Goal: Transaction & Acquisition: Purchase product/service

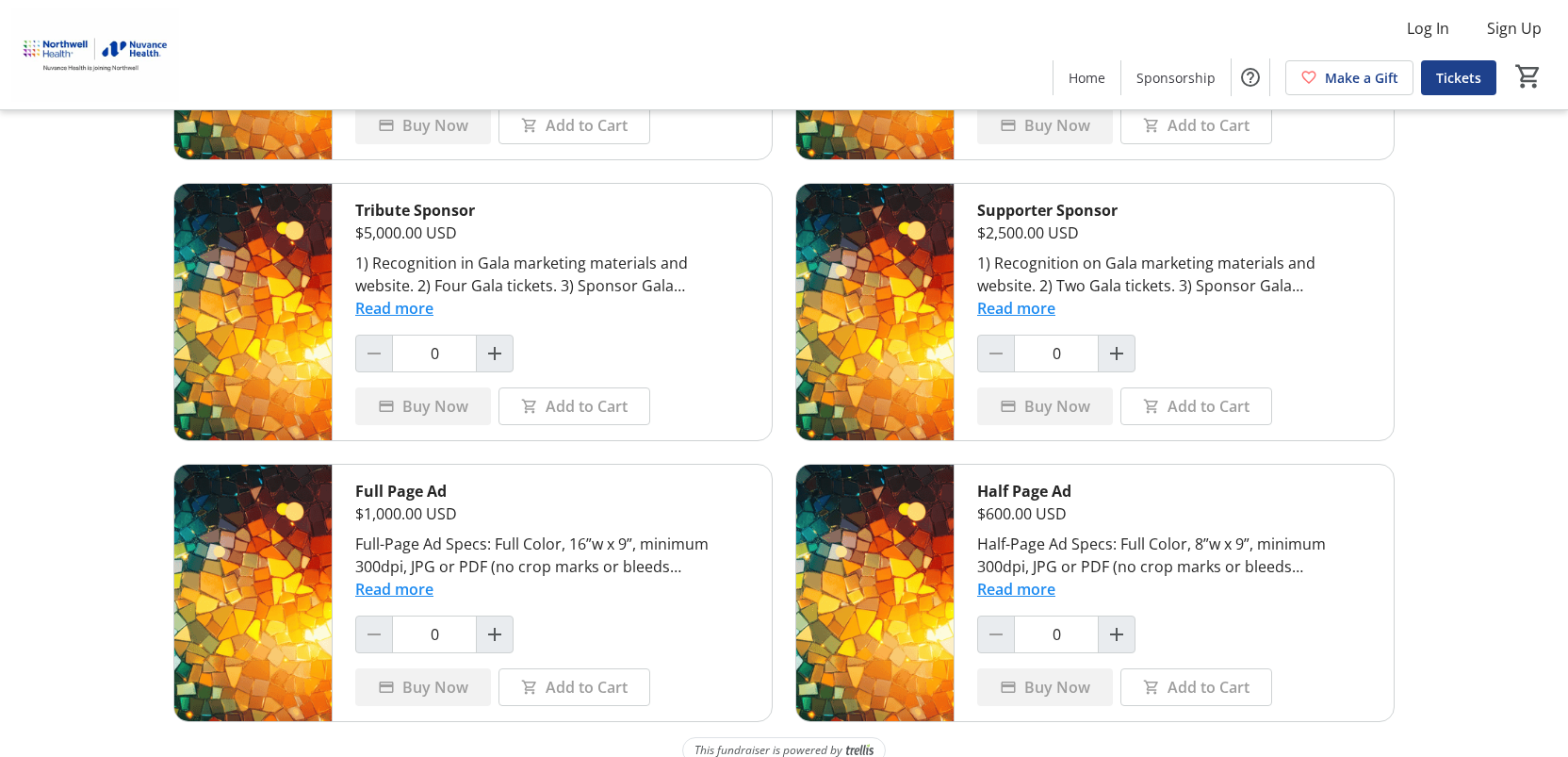
scroll to position [672, 0]
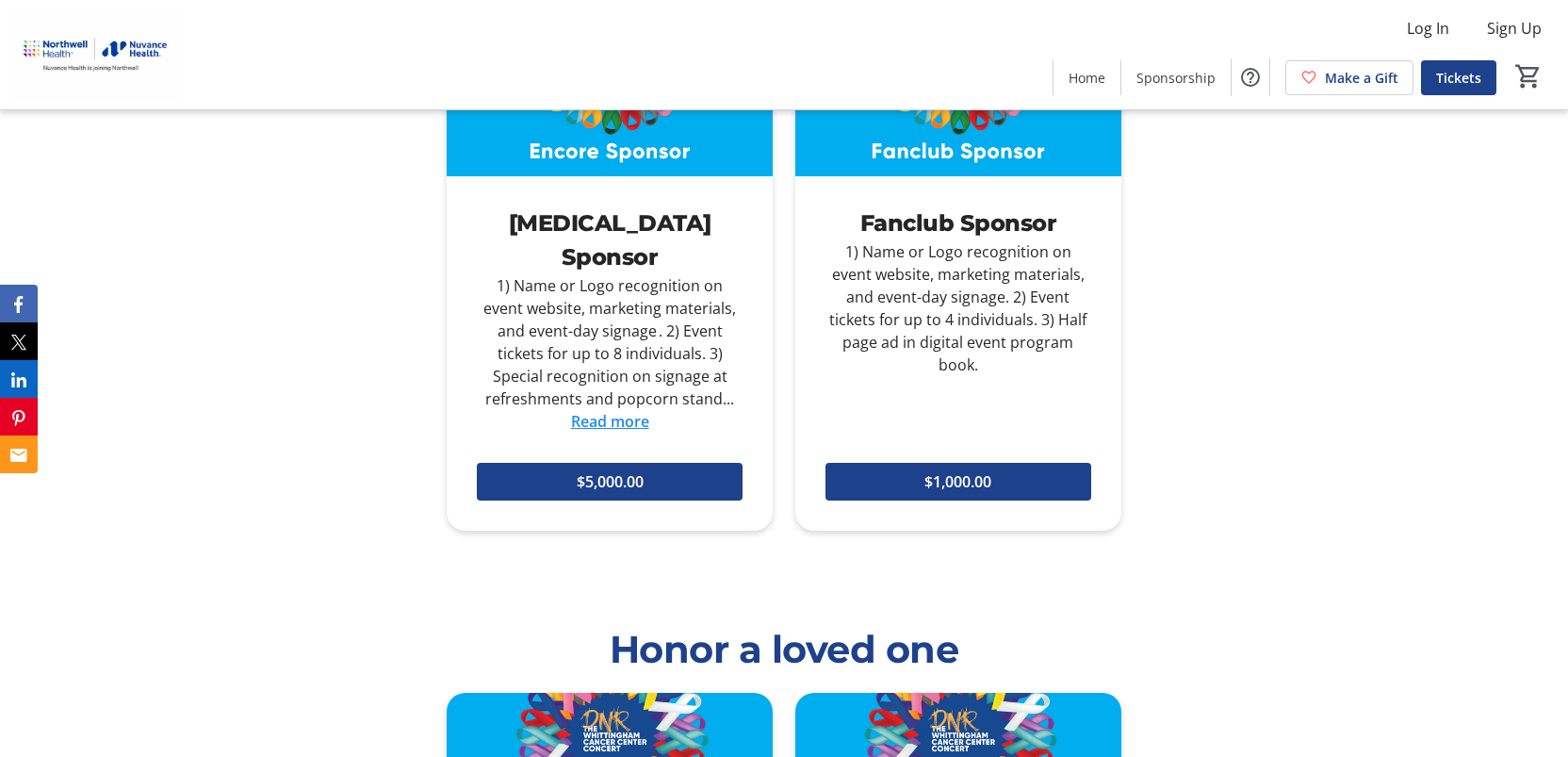
scroll to position [2198, 0]
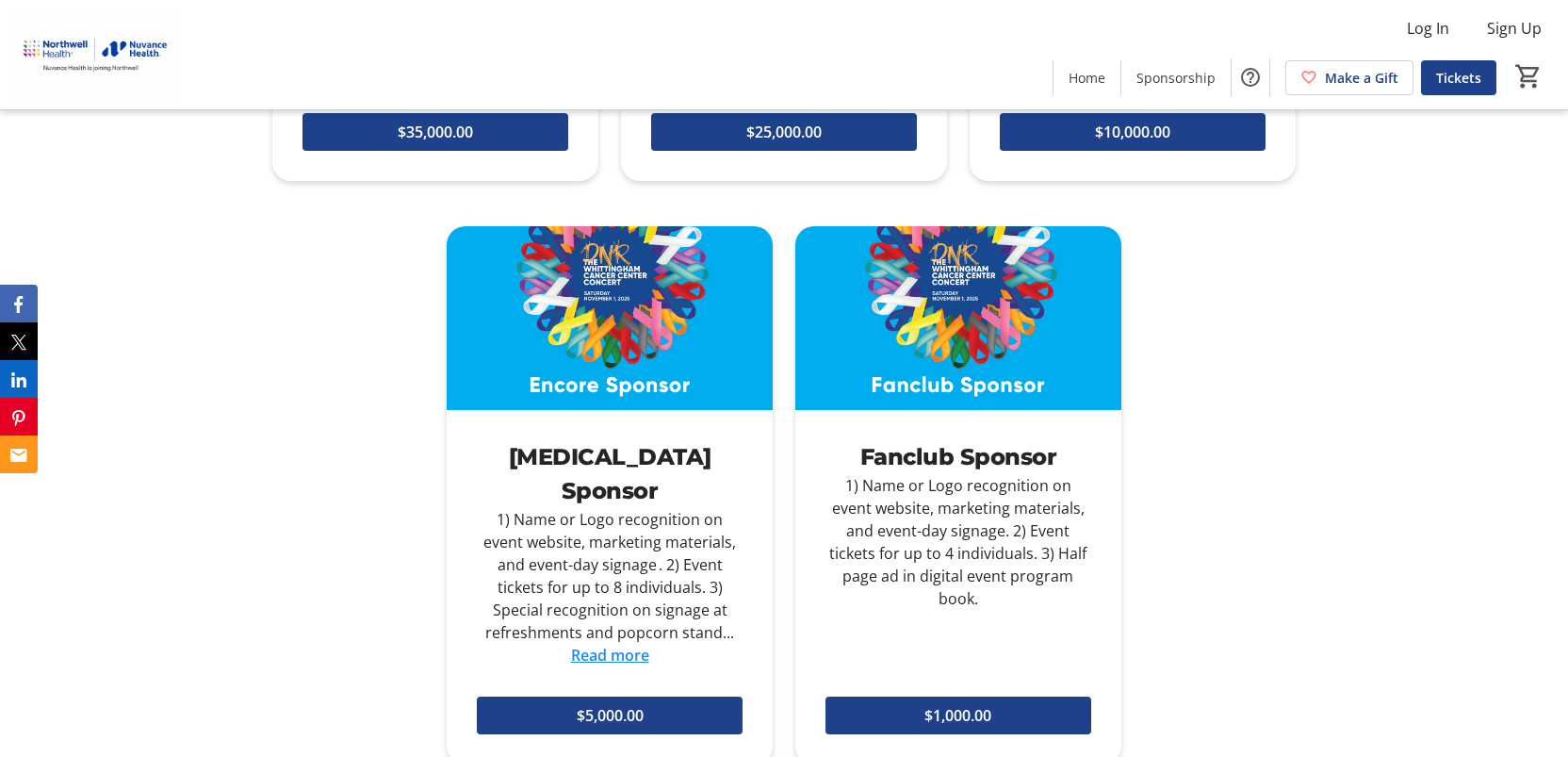
click at [948, 483] on div "1) Name or Logo recognition on event website, marketing materials, and event-da…" at bounding box center [958, 542] width 266 height 136
click at [962, 704] on span "$1,000.00" at bounding box center [958, 715] width 67 height 23
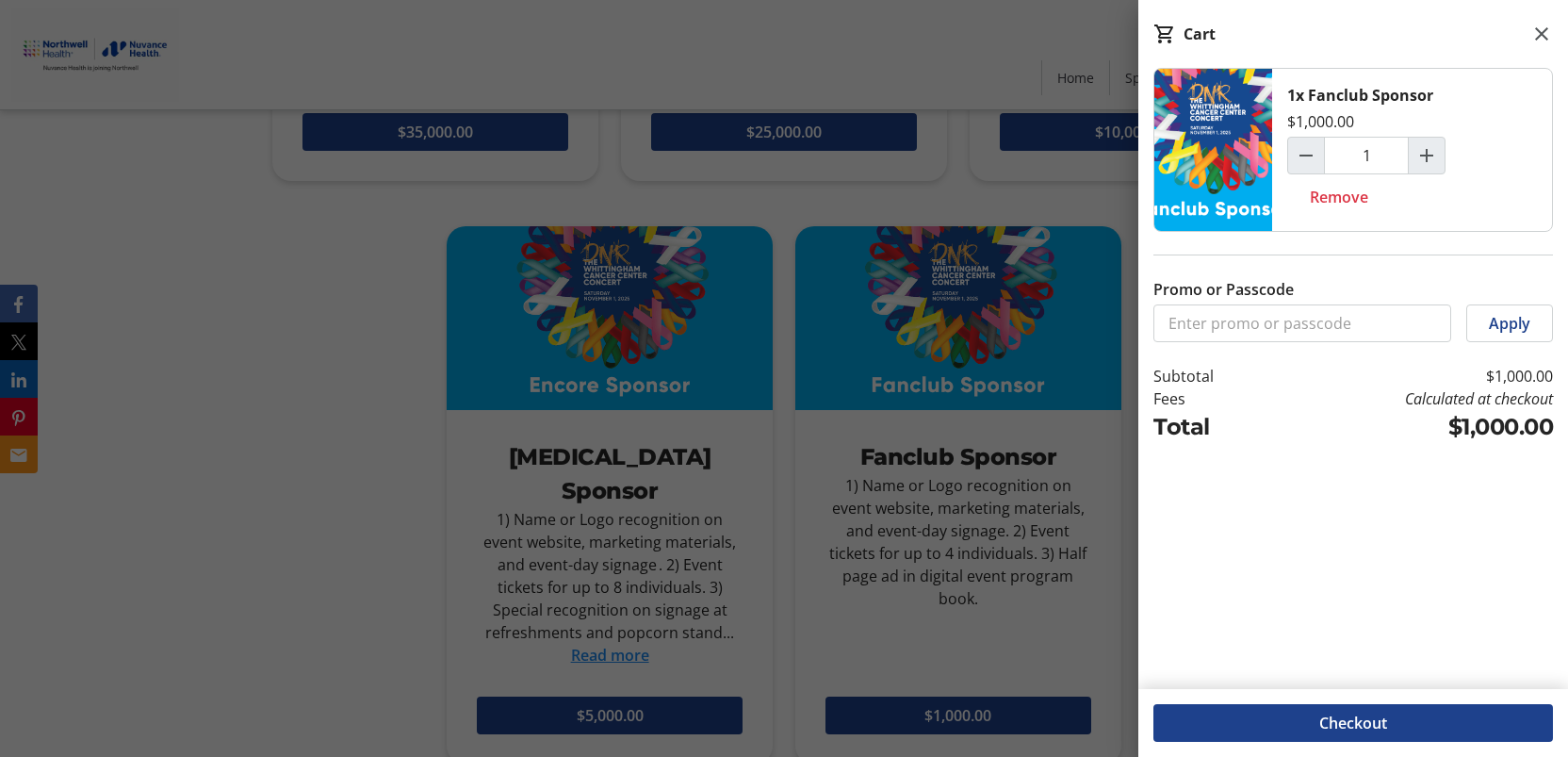
click at [198, 336] on div at bounding box center [784, 211] width 1568 height 4818
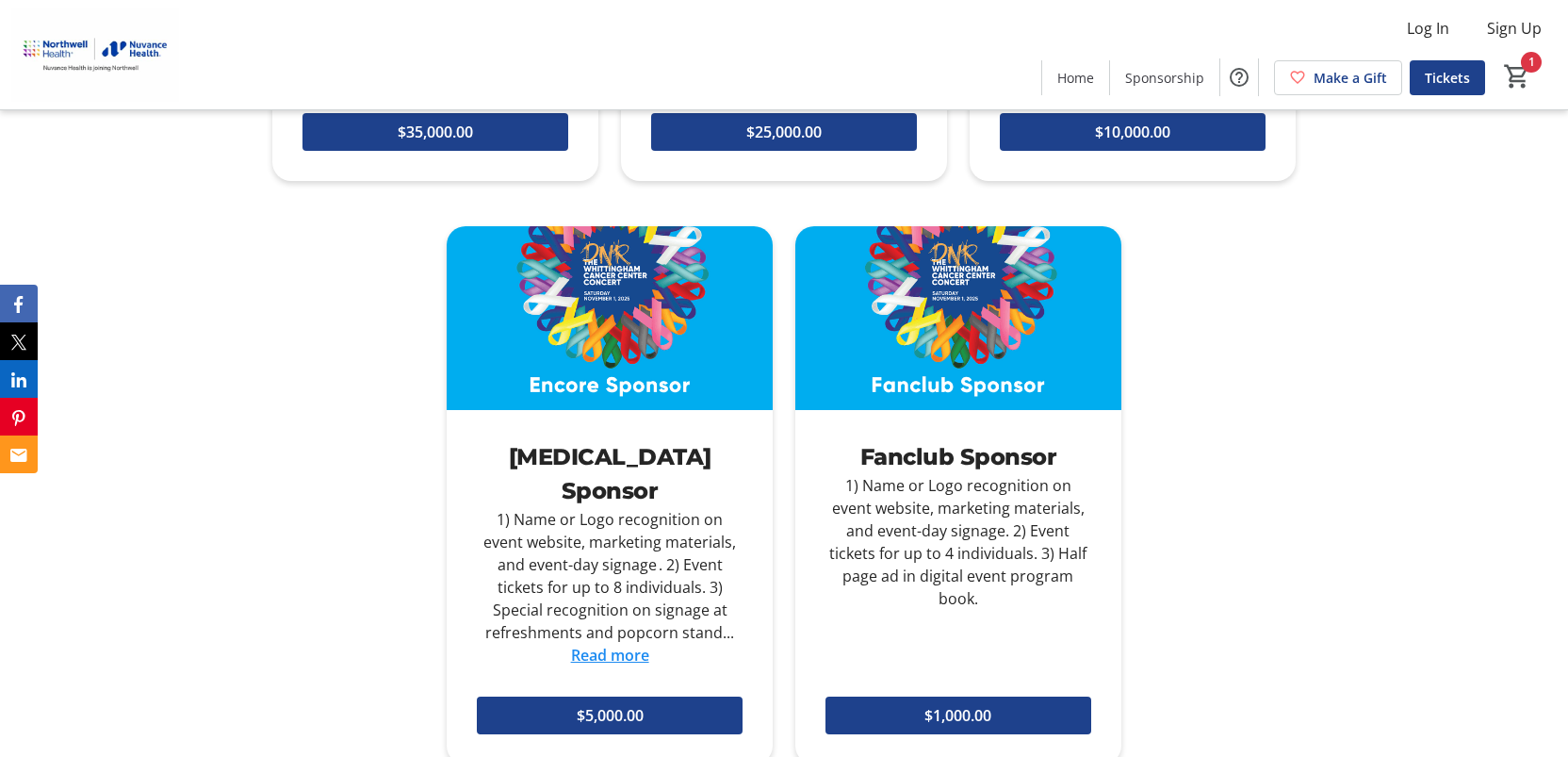
click at [1162, 377] on div "Headlining Sponsor 1) Name or Logo recognition as Headlining Sponsor on event w…" at bounding box center [784, 243] width 1045 height 1132
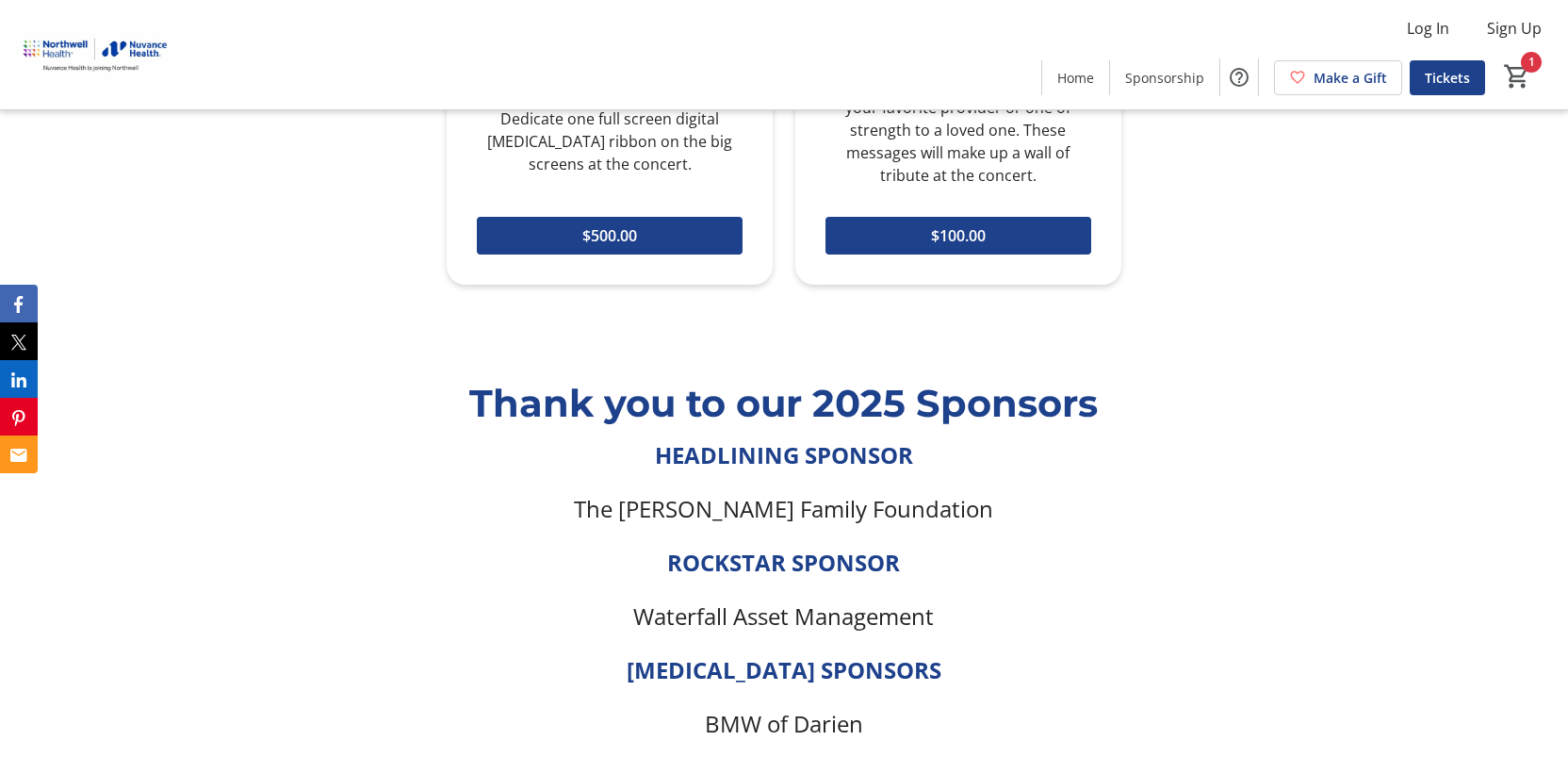
drag, startPoint x: 1117, startPoint y: 465, endPoint x: 992, endPoint y: 502, distance: 130.4
click at [992, 578] on p at bounding box center [783, 588] width 1022 height 23
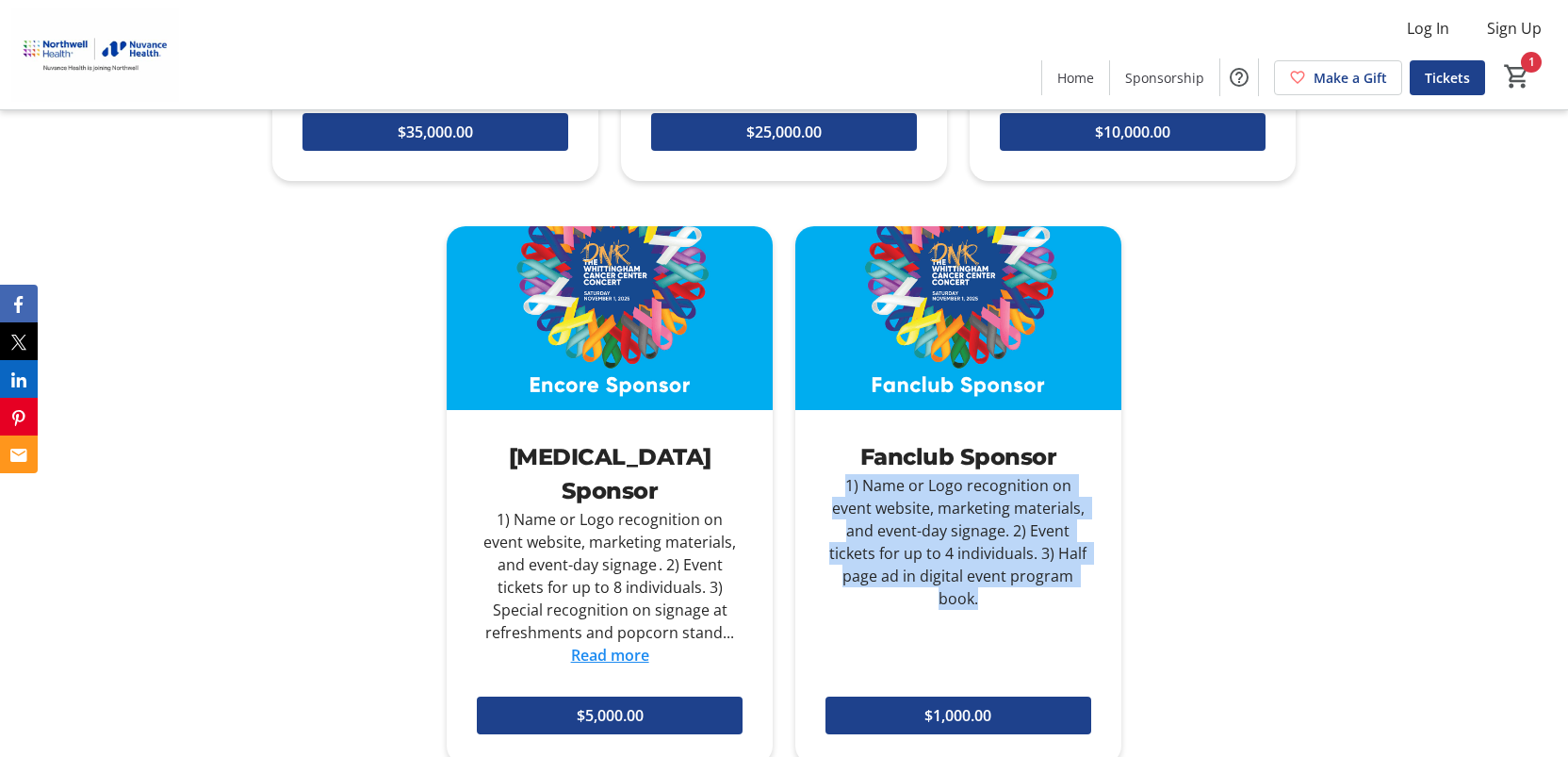
drag, startPoint x: 1070, startPoint y: 524, endPoint x: 818, endPoint y: 431, distance: 268.6
click at [818, 431] on div "Fanclub Sponsor 1) Name or Logo recognition on event website, marketing materia…" at bounding box center [958, 517] width 326 height 215
click at [859, 474] on div "1) Name or Logo recognition on event website, marketing materials, and event-da…" at bounding box center [958, 542] width 266 height 136
drag, startPoint x: 824, startPoint y: 427, endPoint x: 1058, endPoint y: 526, distance: 254.1
click at [1058, 526] on div "1) Name or Logo recognition on event website, marketing materials, and event-da…" at bounding box center [958, 542] width 266 height 136
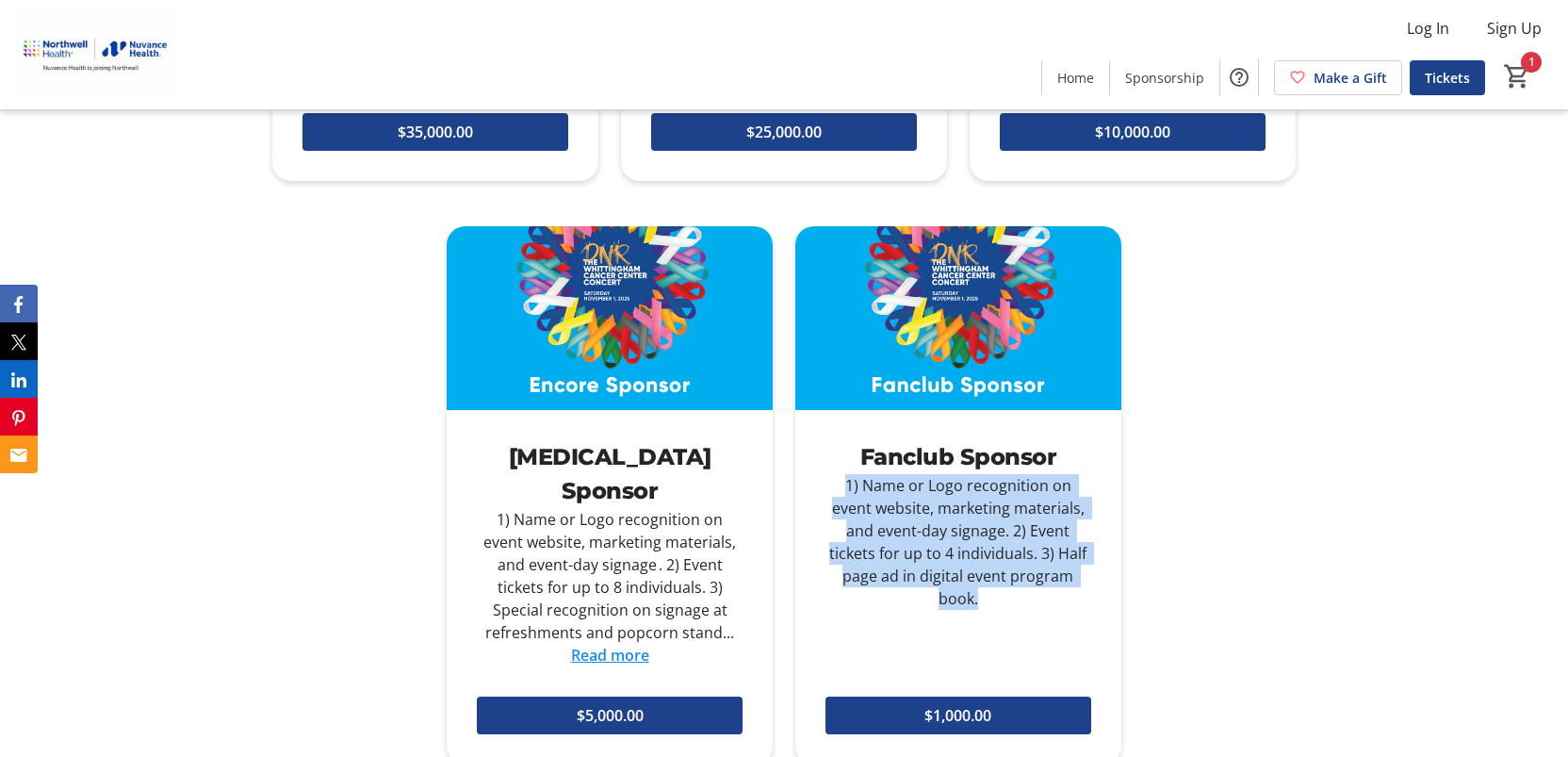
click at [1058, 526] on div "1) Name or Logo recognition on event website, marketing materials, and event-da…" at bounding box center [958, 542] width 266 height 136
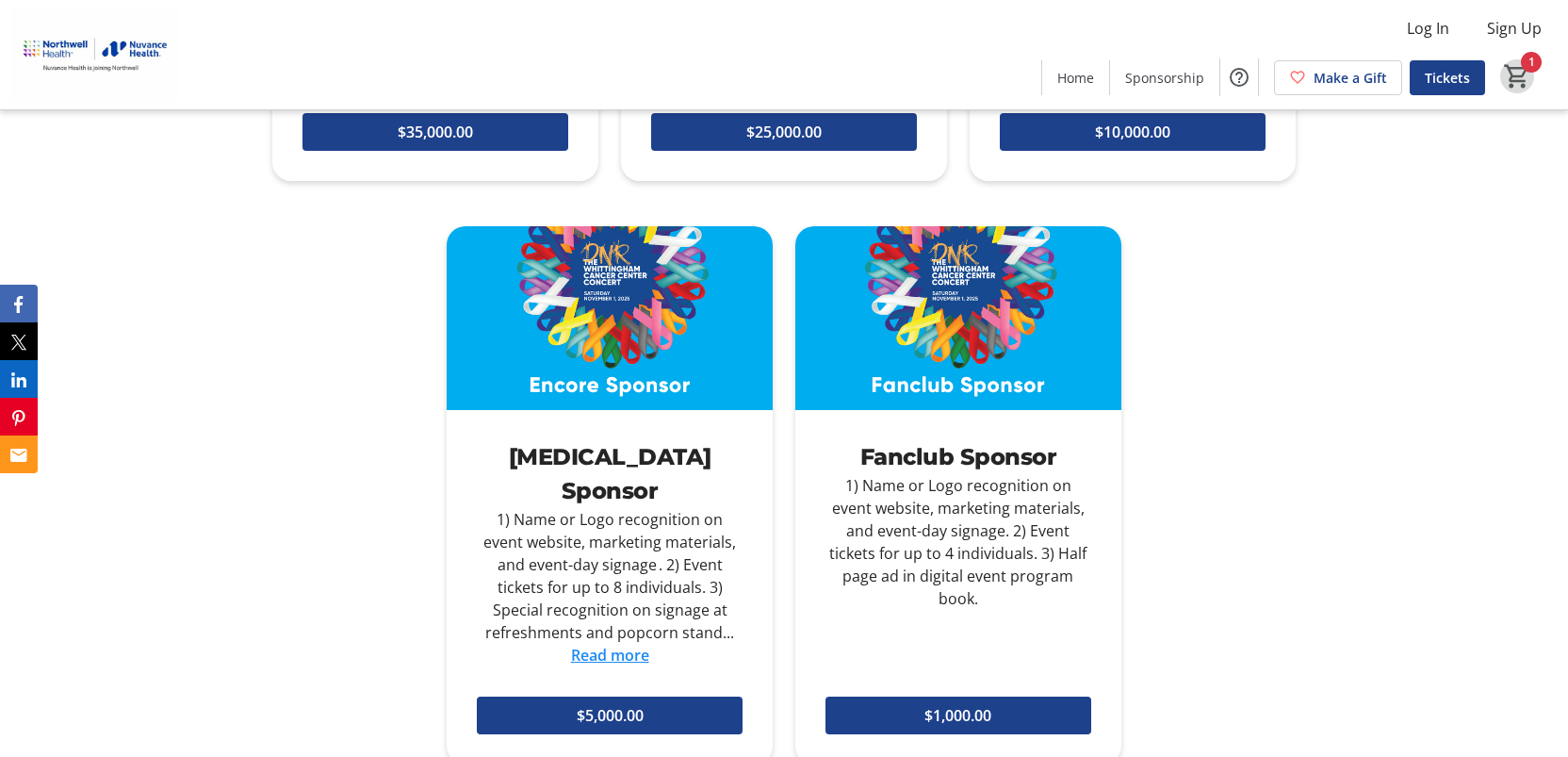
click at [1518, 75] on mat-icon "1" at bounding box center [1517, 76] width 29 height 29
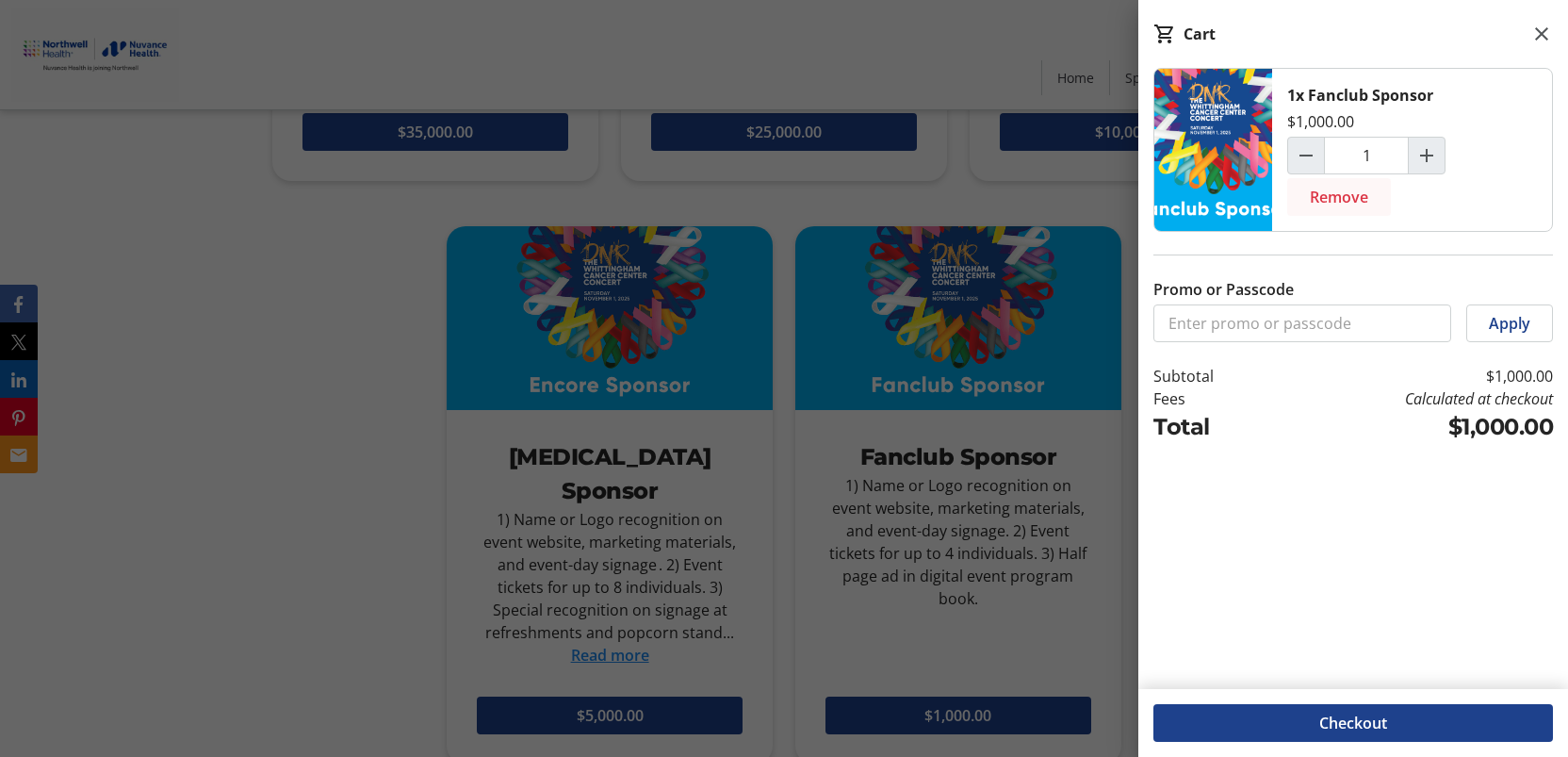
click at [1315, 204] on span "Remove" at bounding box center [1338, 196] width 58 height 23
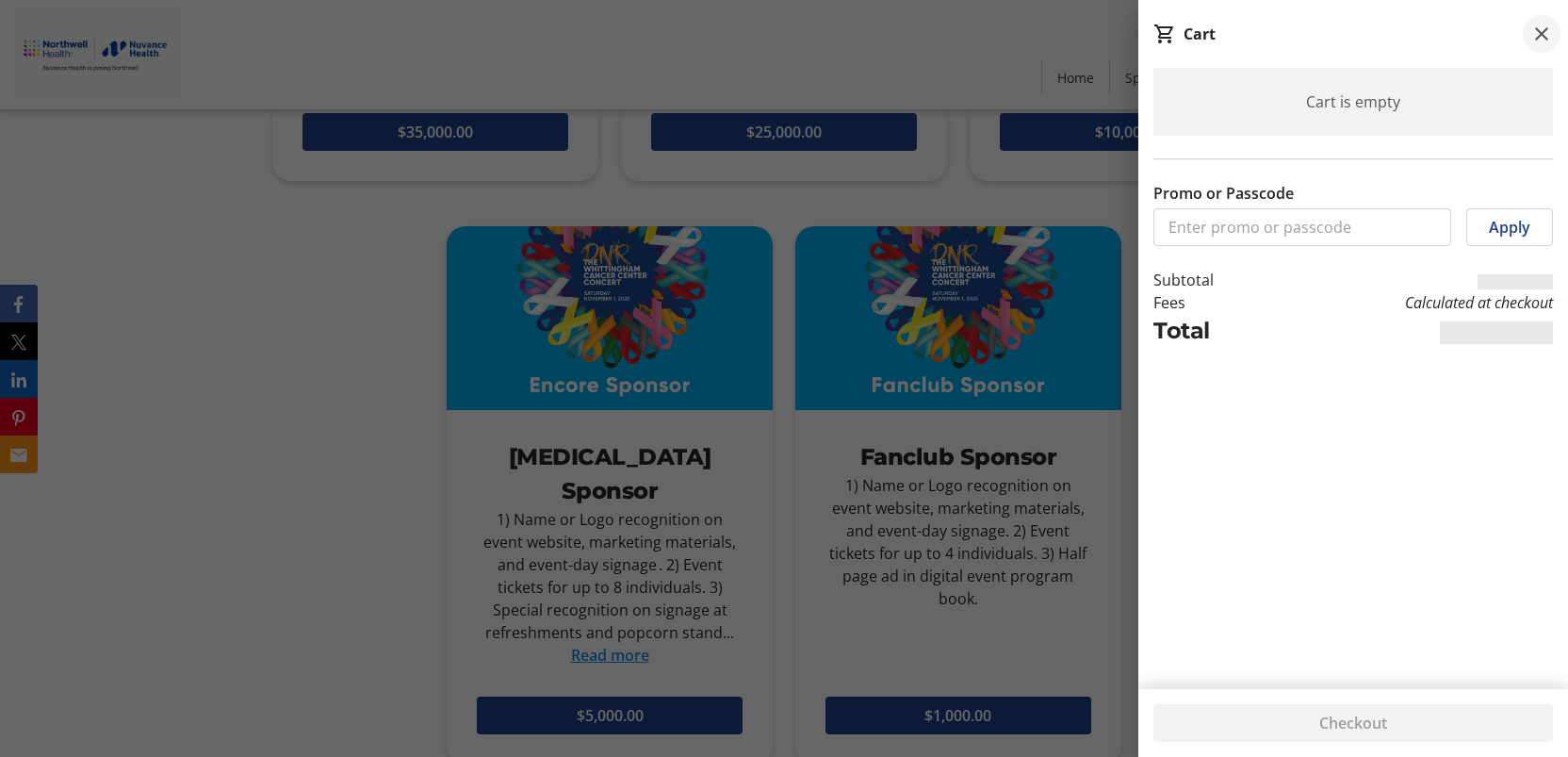
click at [1551, 39] on mat-icon at bounding box center [1540, 34] width 23 height 23
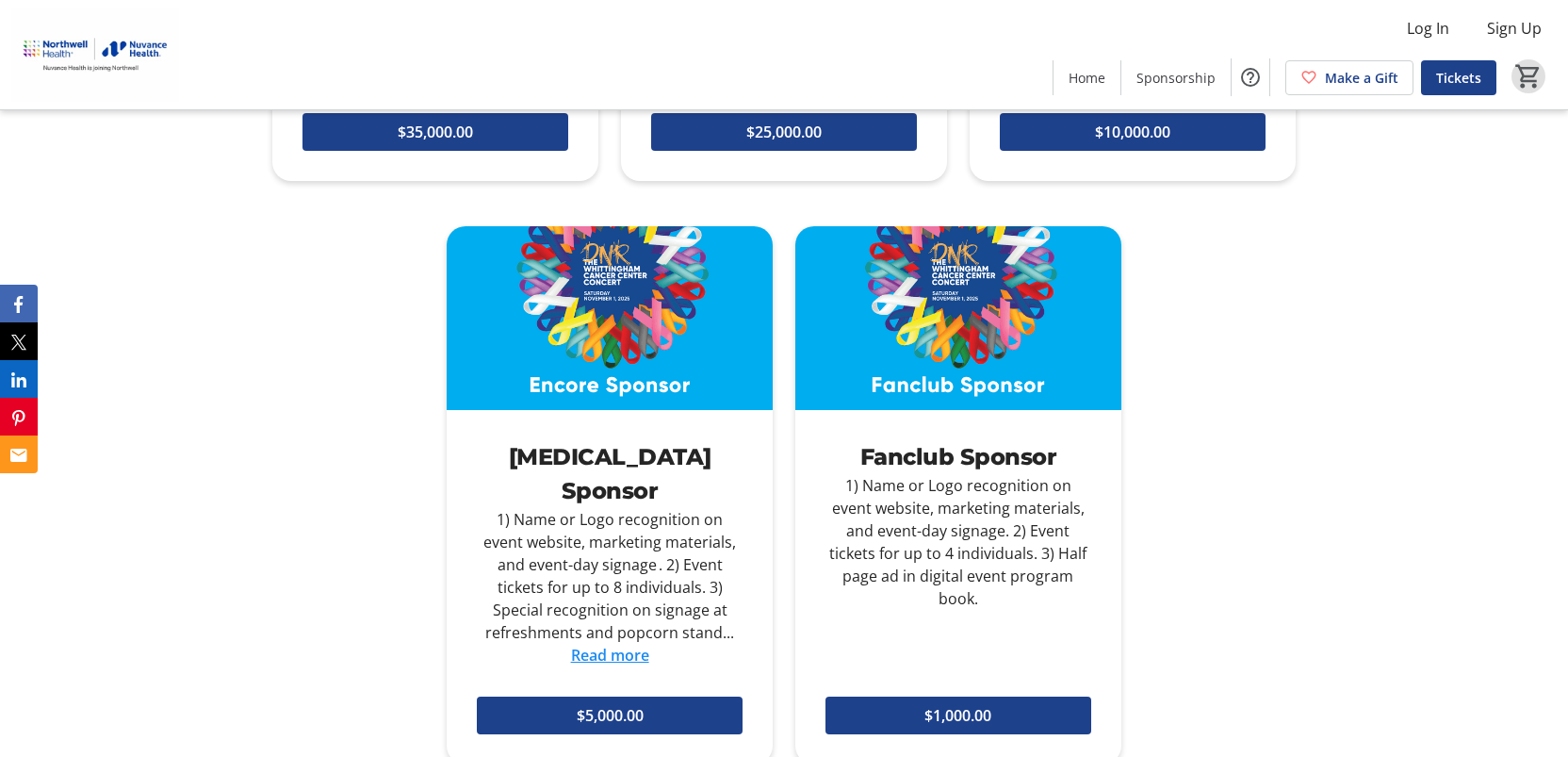
click at [1408, 235] on div "Become a Sponsor Headlining Sponsor 1) Name or Logo recognition as Headlining S…" at bounding box center [784, 207] width 1568 height 1249
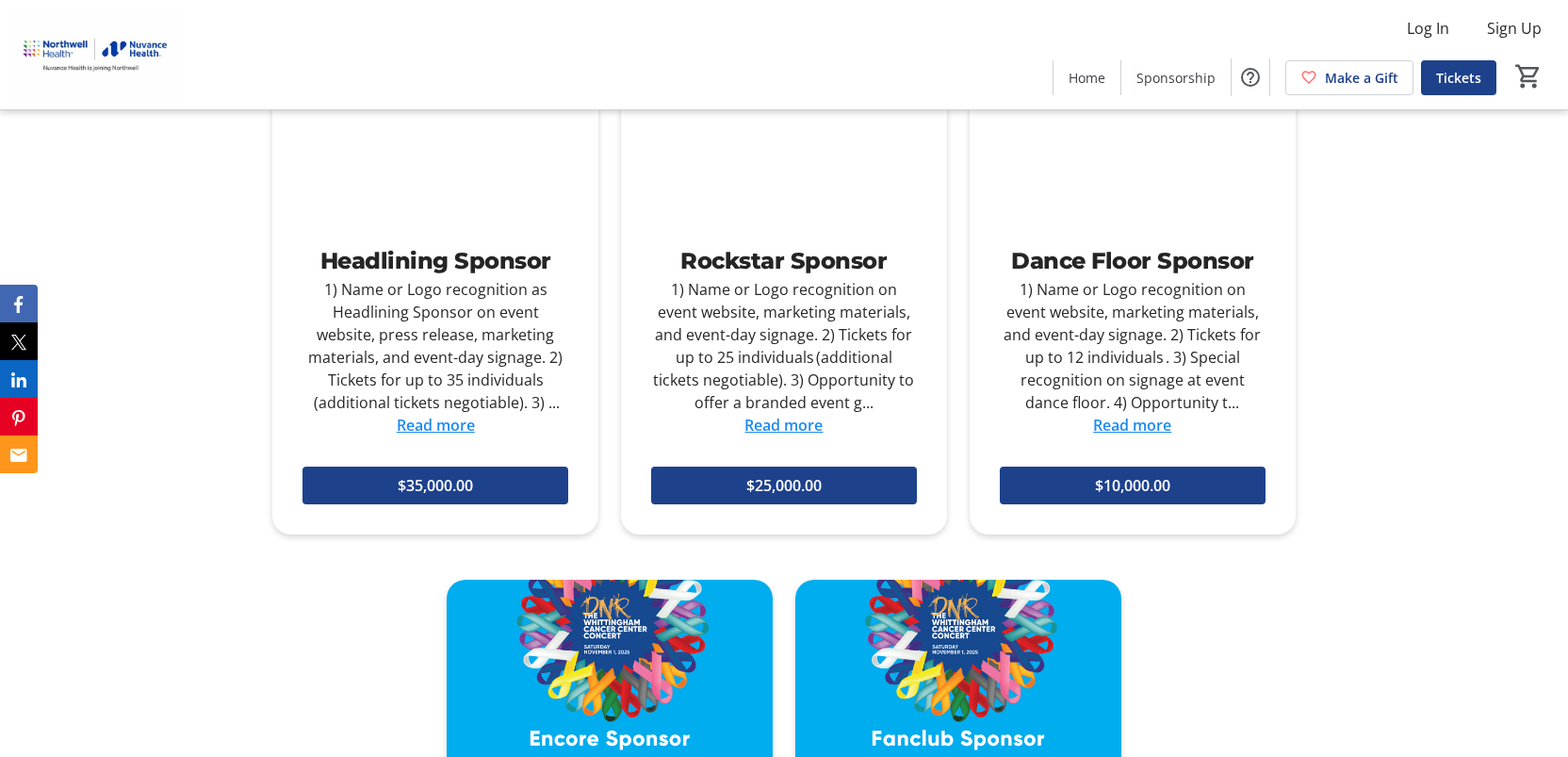
scroll to position [2356, 0]
